Goal: Information Seeking & Learning: Learn about a topic

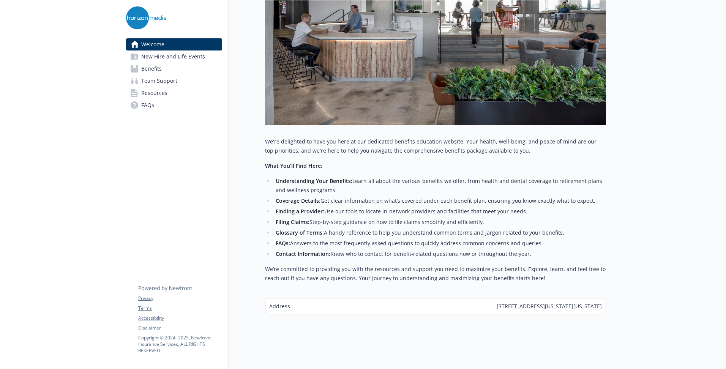
scroll to position [192, 0]
click at [168, 72] on link "Benefits" at bounding box center [174, 69] width 96 height 12
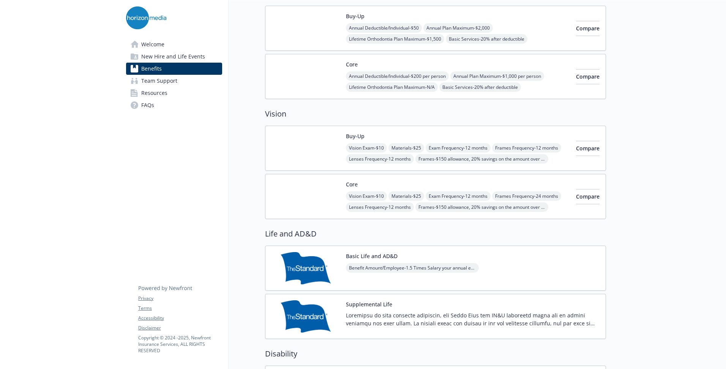
scroll to position [294, 0]
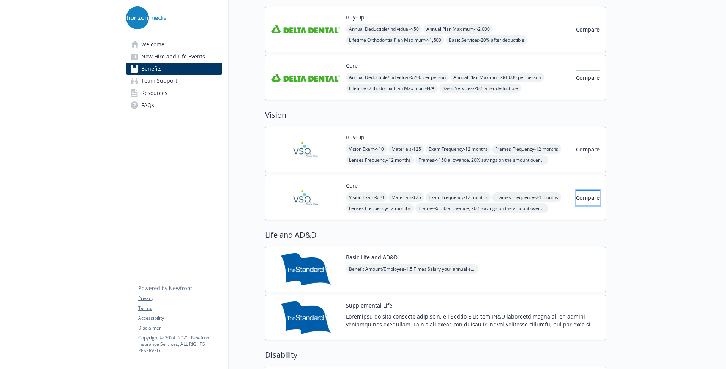
click at [576, 197] on span "Compare" at bounding box center [588, 197] width 24 height 7
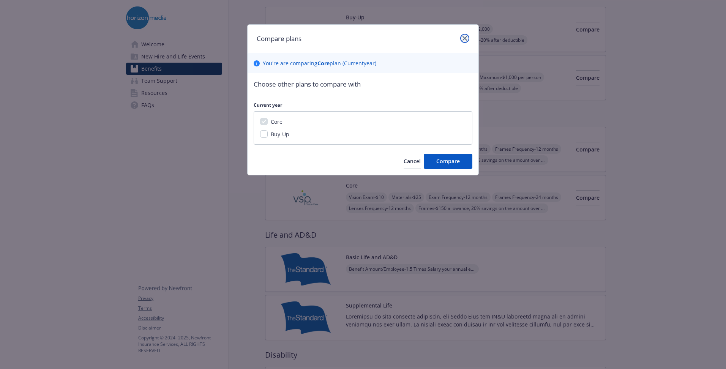
click at [466, 36] on icon "close" at bounding box center [464, 38] width 5 height 5
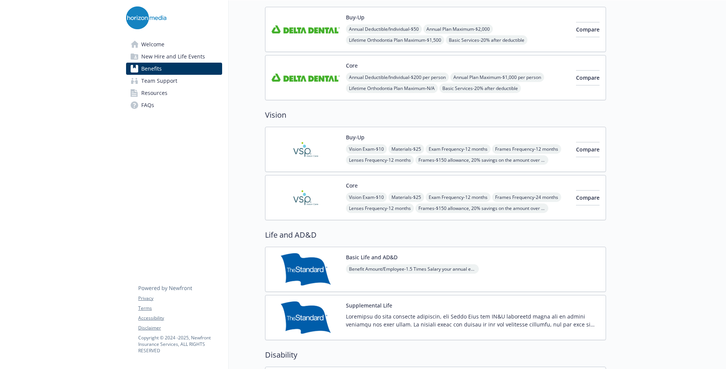
click at [323, 192] on img at bounding box center [305, 197] width 68 height 32
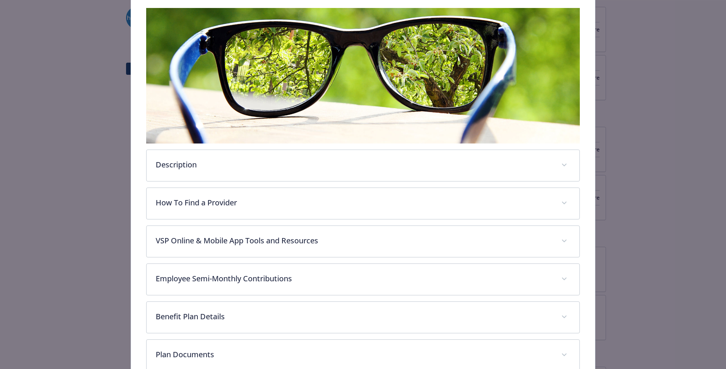
scroll to position [164, 0]
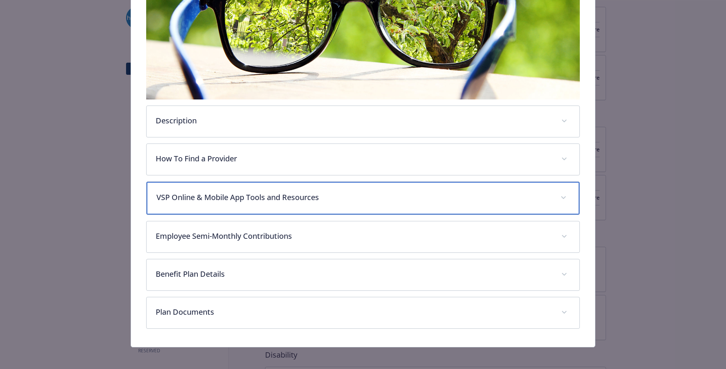
click at [561, 196] on icon "details for plan Vision - Core - Vision" at bounding box center [563, 197] width 5 height 3
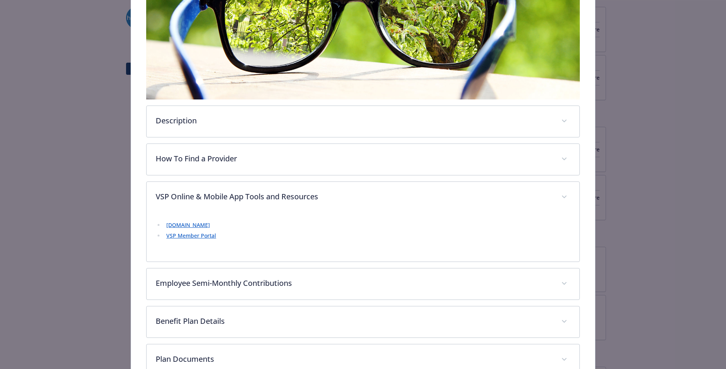
click at [210, 227] on link "[DOMAIN_NAME]" at bounding box center [188, 224] width 44 height 7
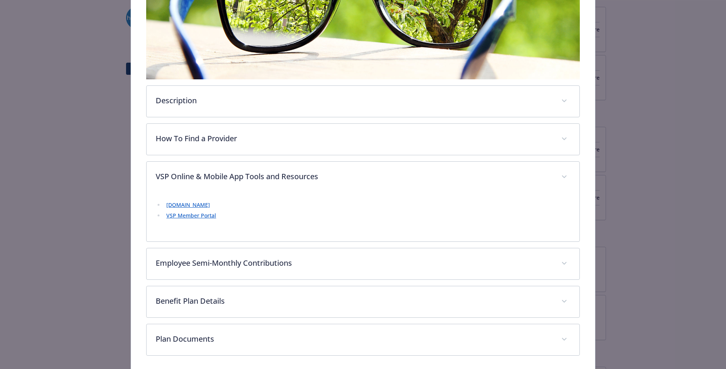
scroll to position [183, 0]
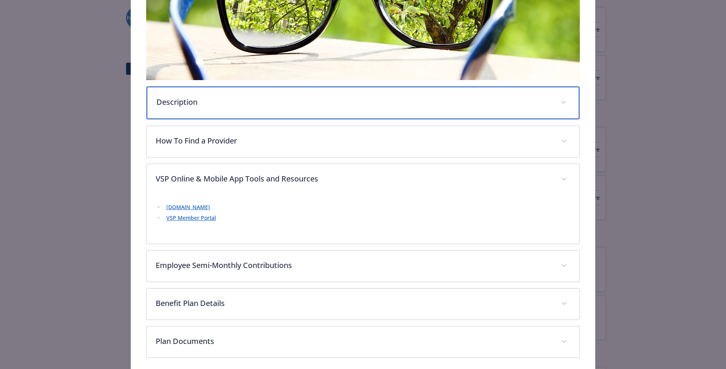
click at [557, 100] on span "details for plan Vision - Core - Vision" at bounding box center [563, 102] width 12 height 12
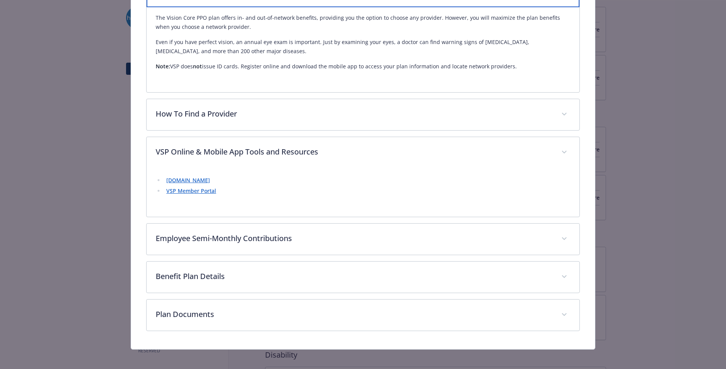
scroll to position [299, 0]
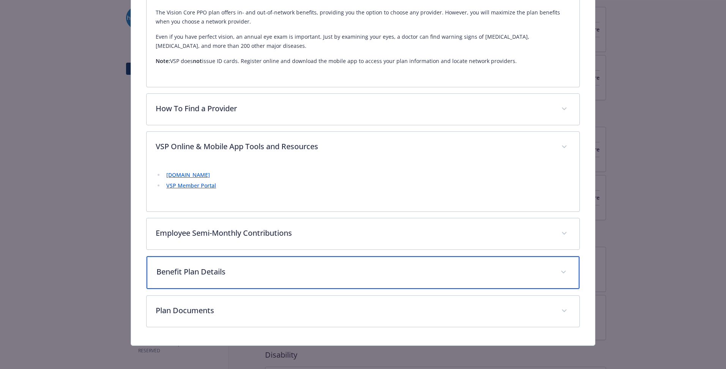
click at [561, 272] on icon "details for plan Vision - Core - Vision" at bounding box center [563, 272] width 5 height 3
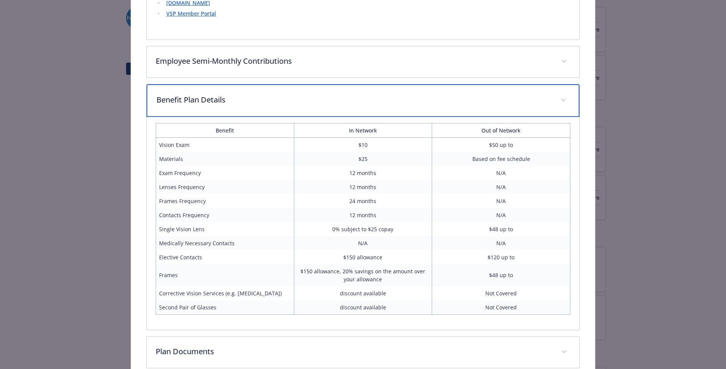
scroll to position [512, 0]
